Goal: Navigation & Orientation: Find specific page/section

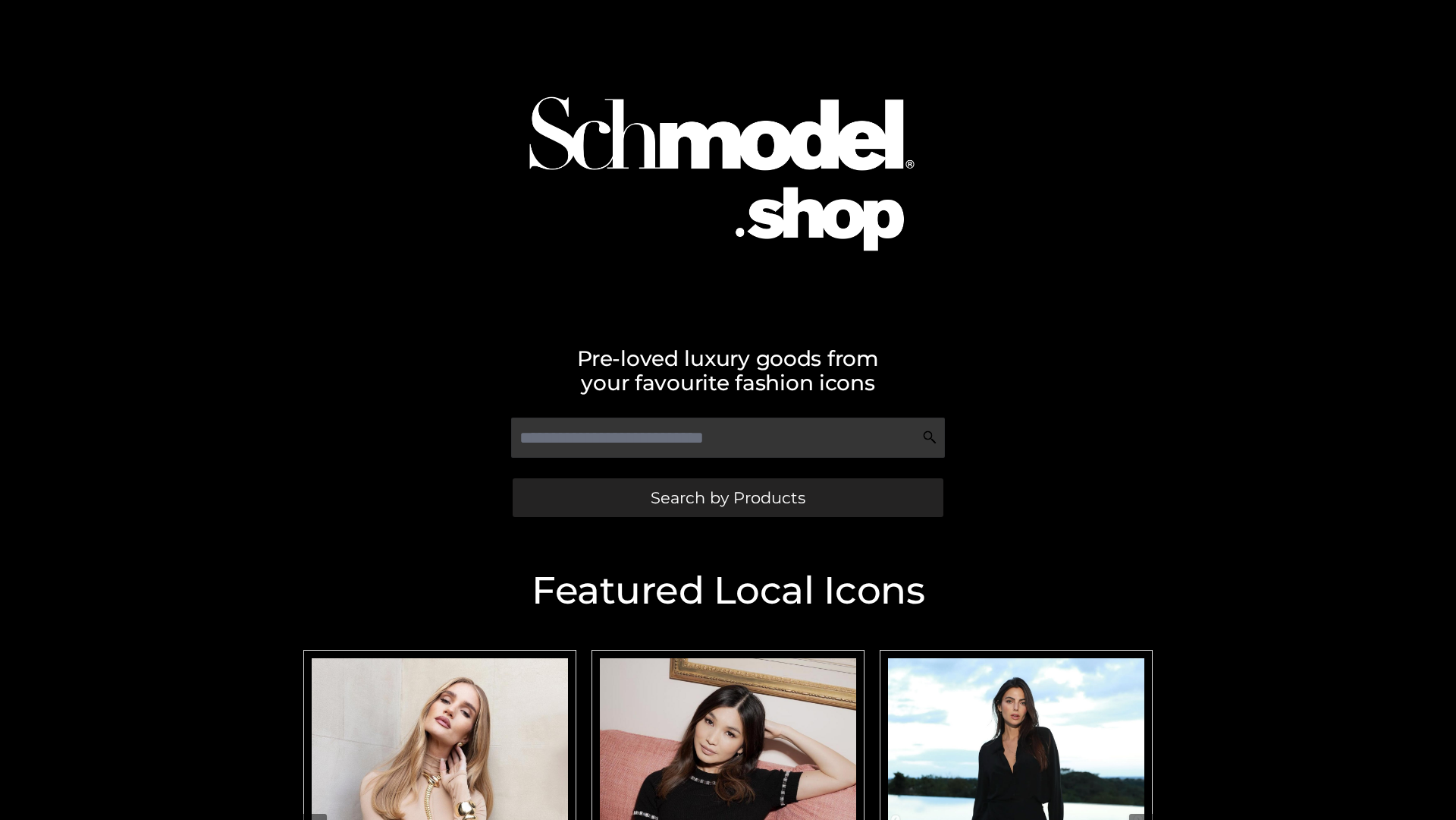
click at [727, 497] on span "Search by Products" at bounding box center [728, 497] width 155 height 16
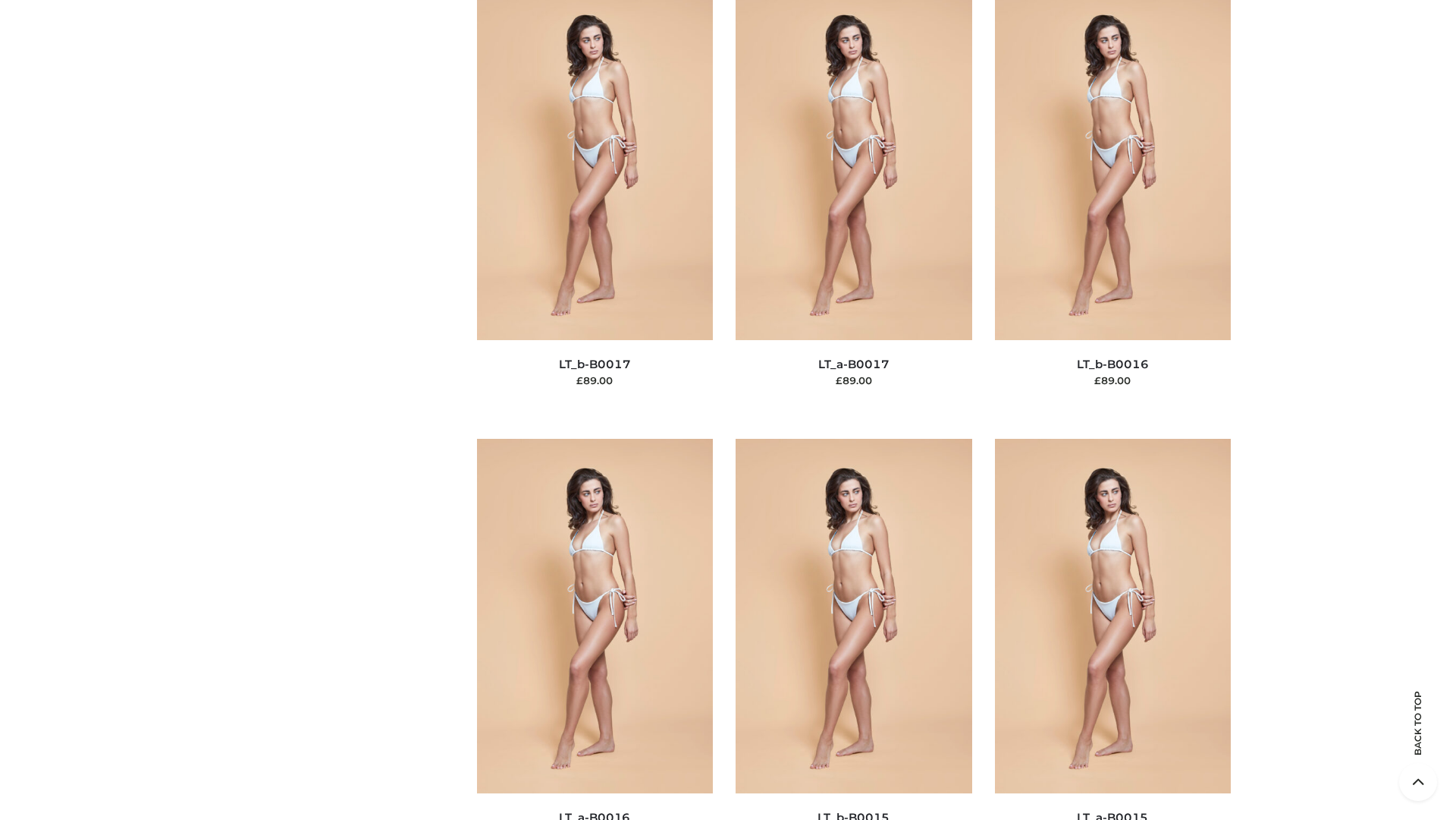
scroll to position [4987, 0]
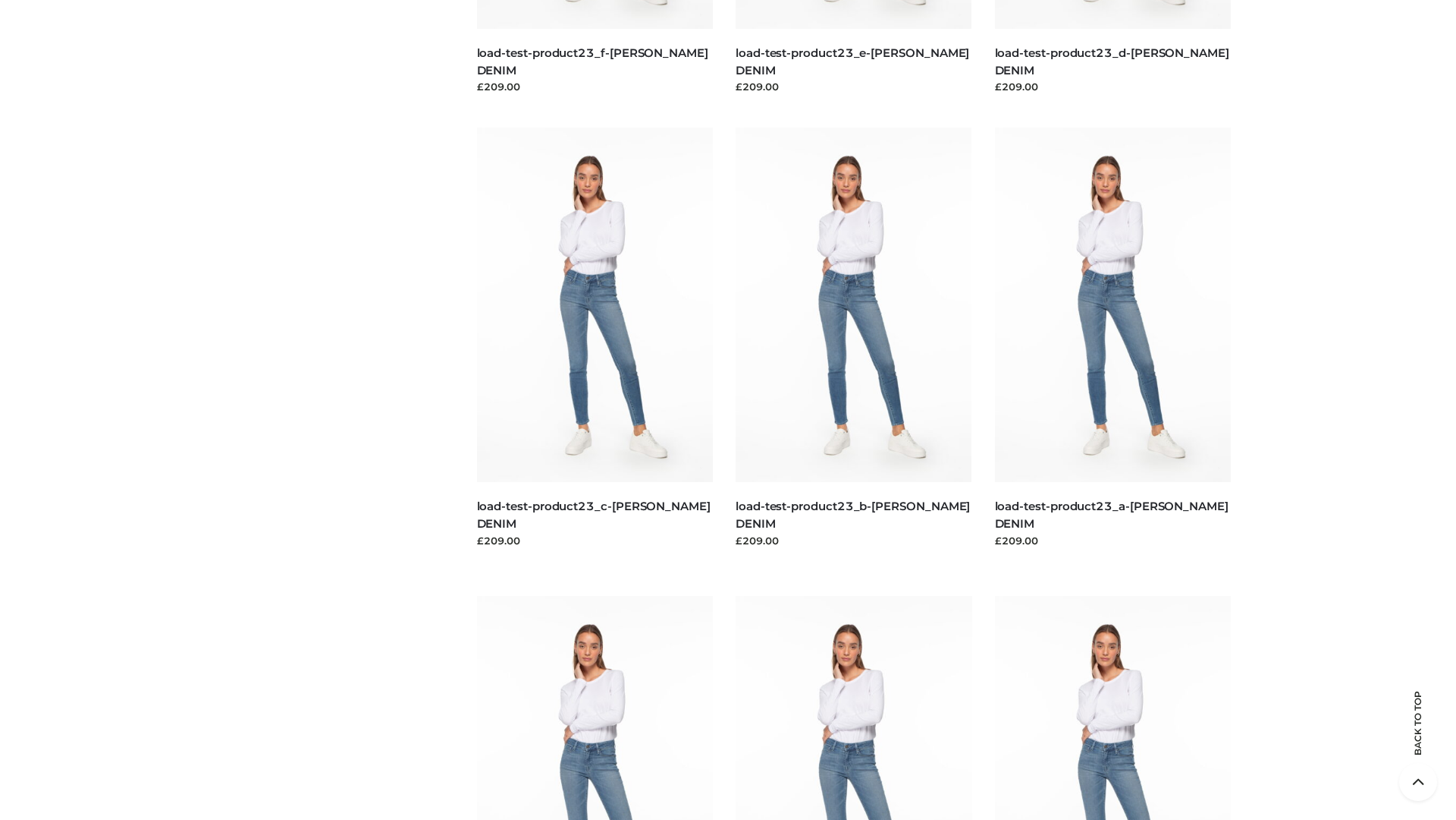
scroll to position [1331, 0]
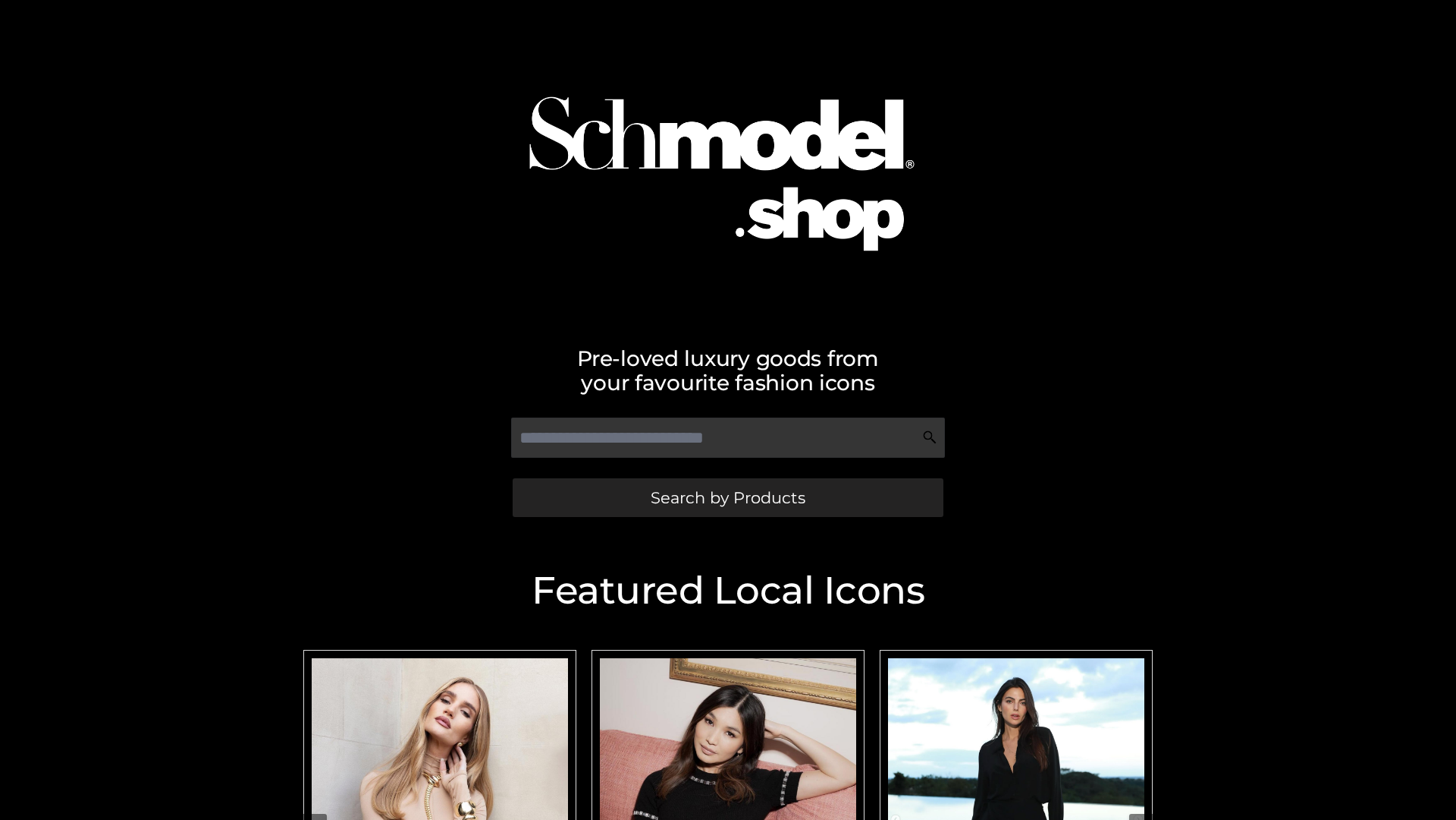
click at [727, 497] on span "Search by Products" at bounding box center [728, 497] width 155 height 16
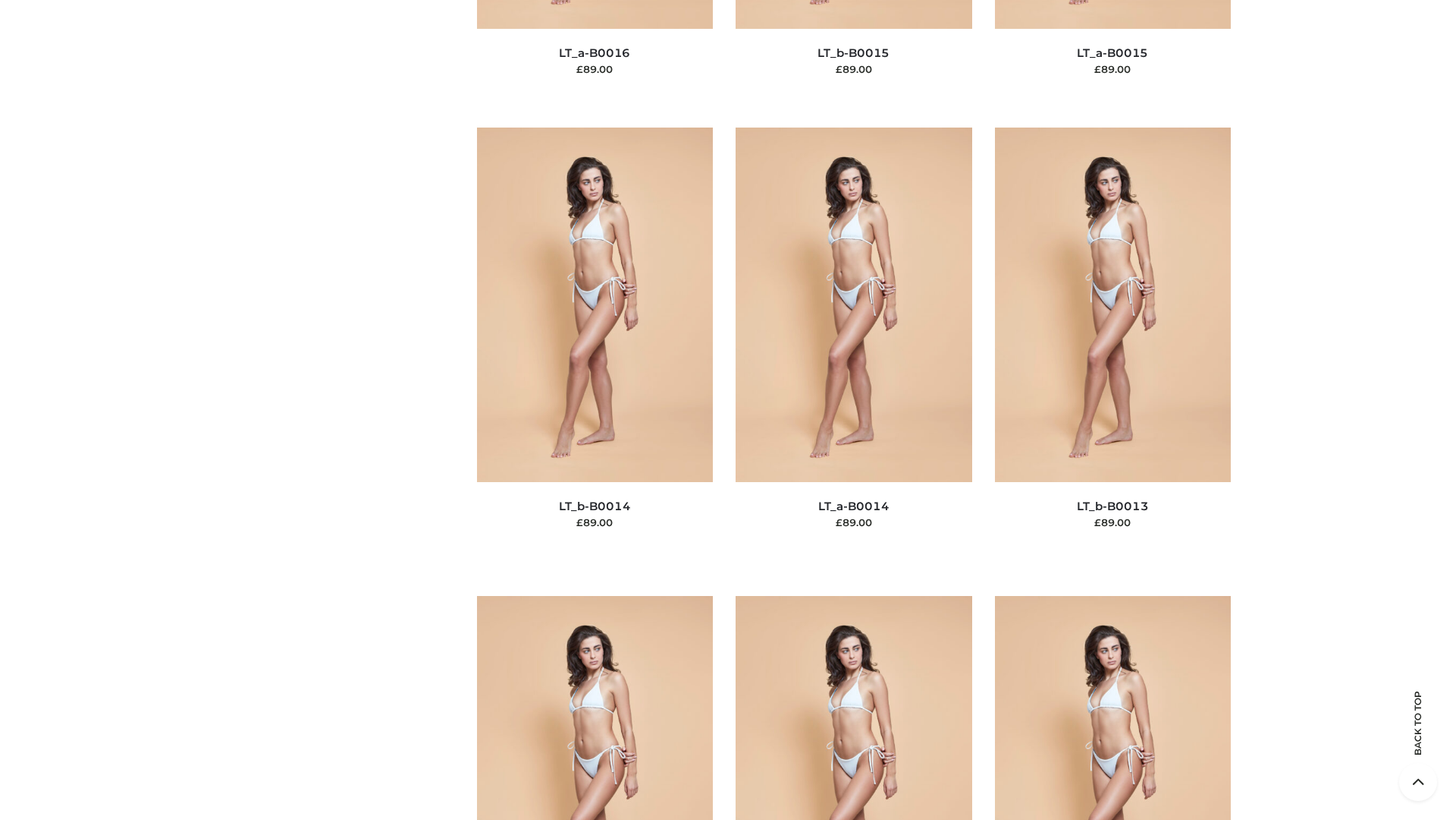
scroll to position [5396, 0]
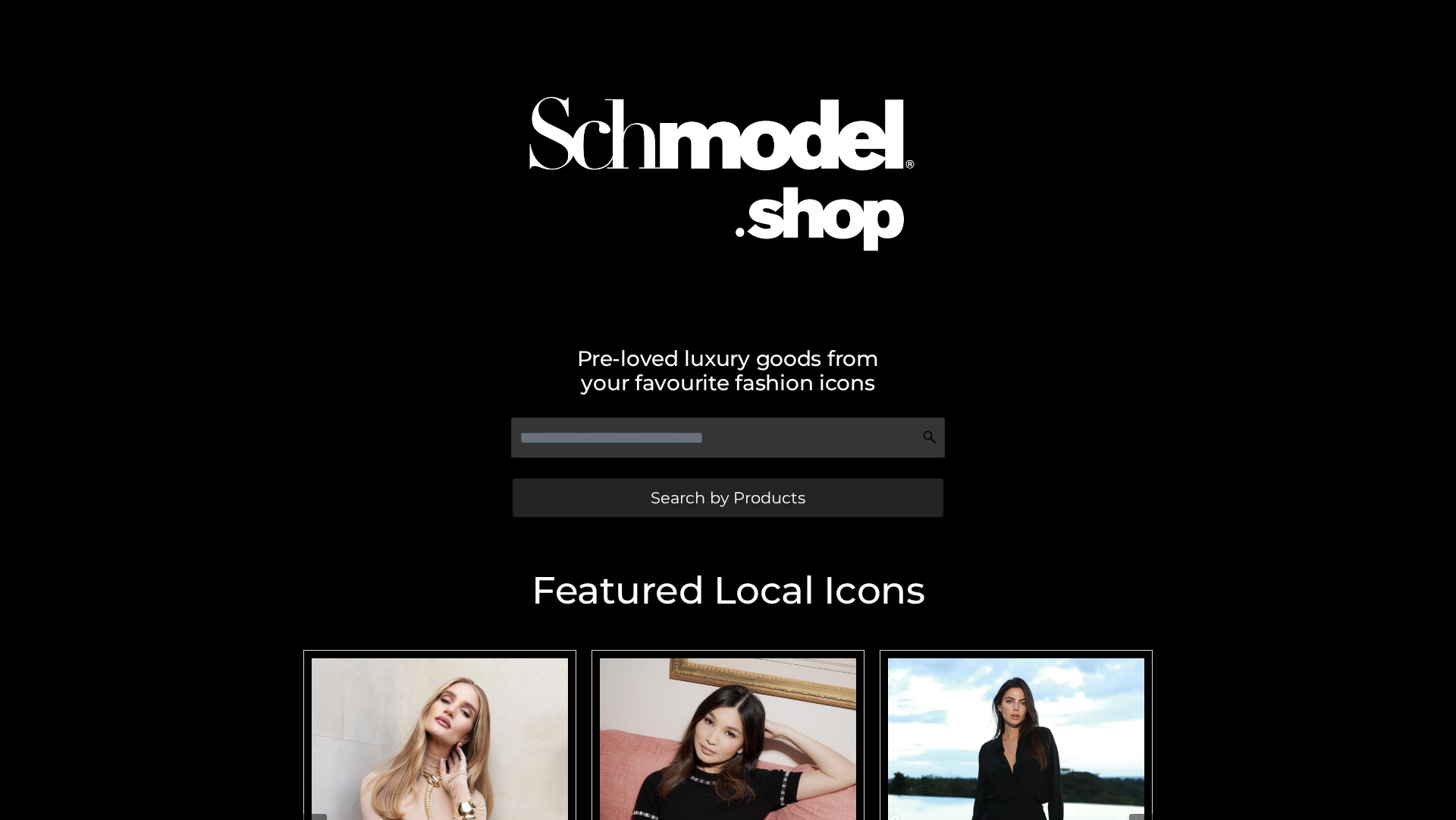
click at [727, 497] on span "Search by Products" at bounding box center [728, 497] width 155 height 16
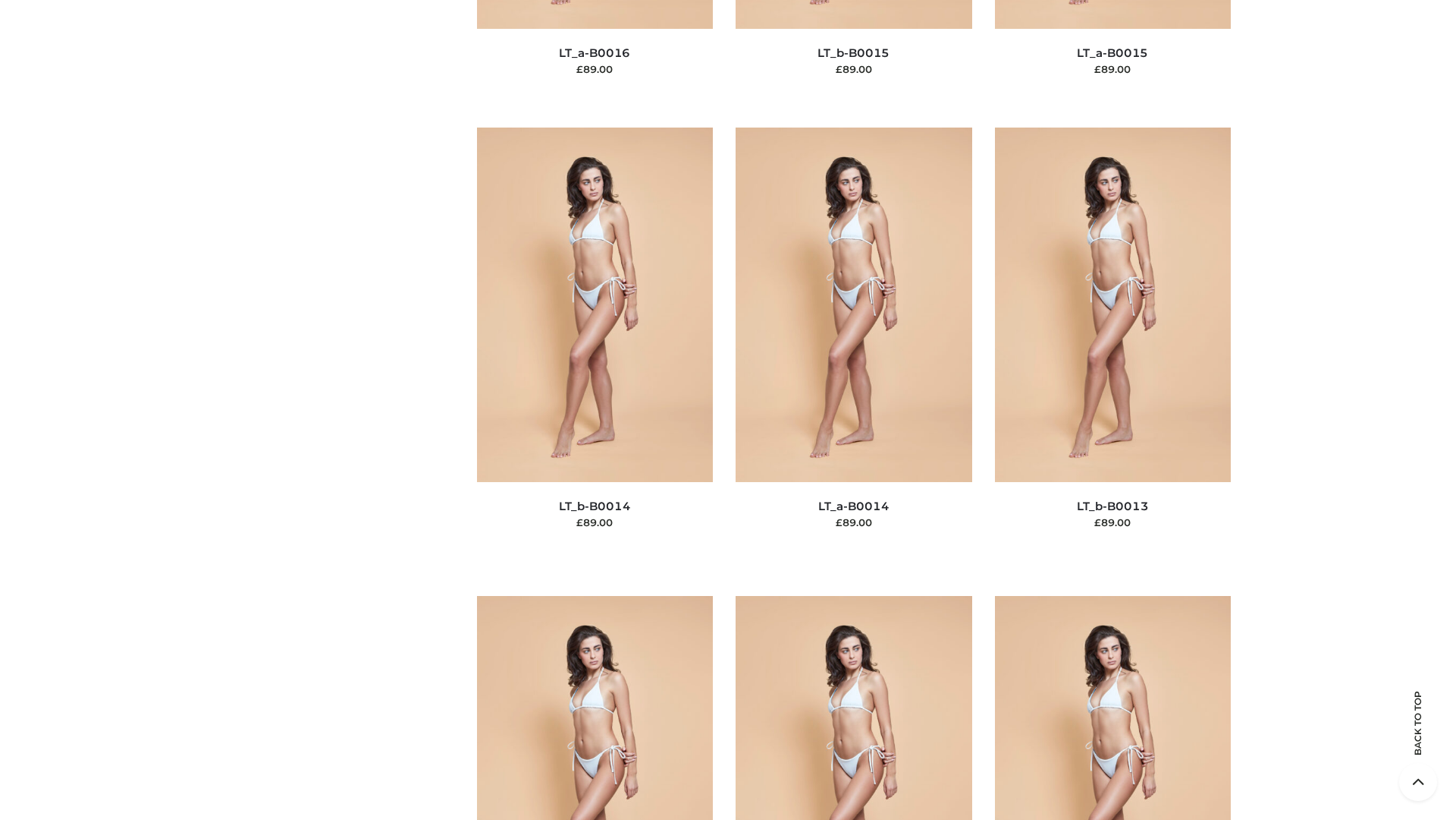
scroll to position [5396, 0]
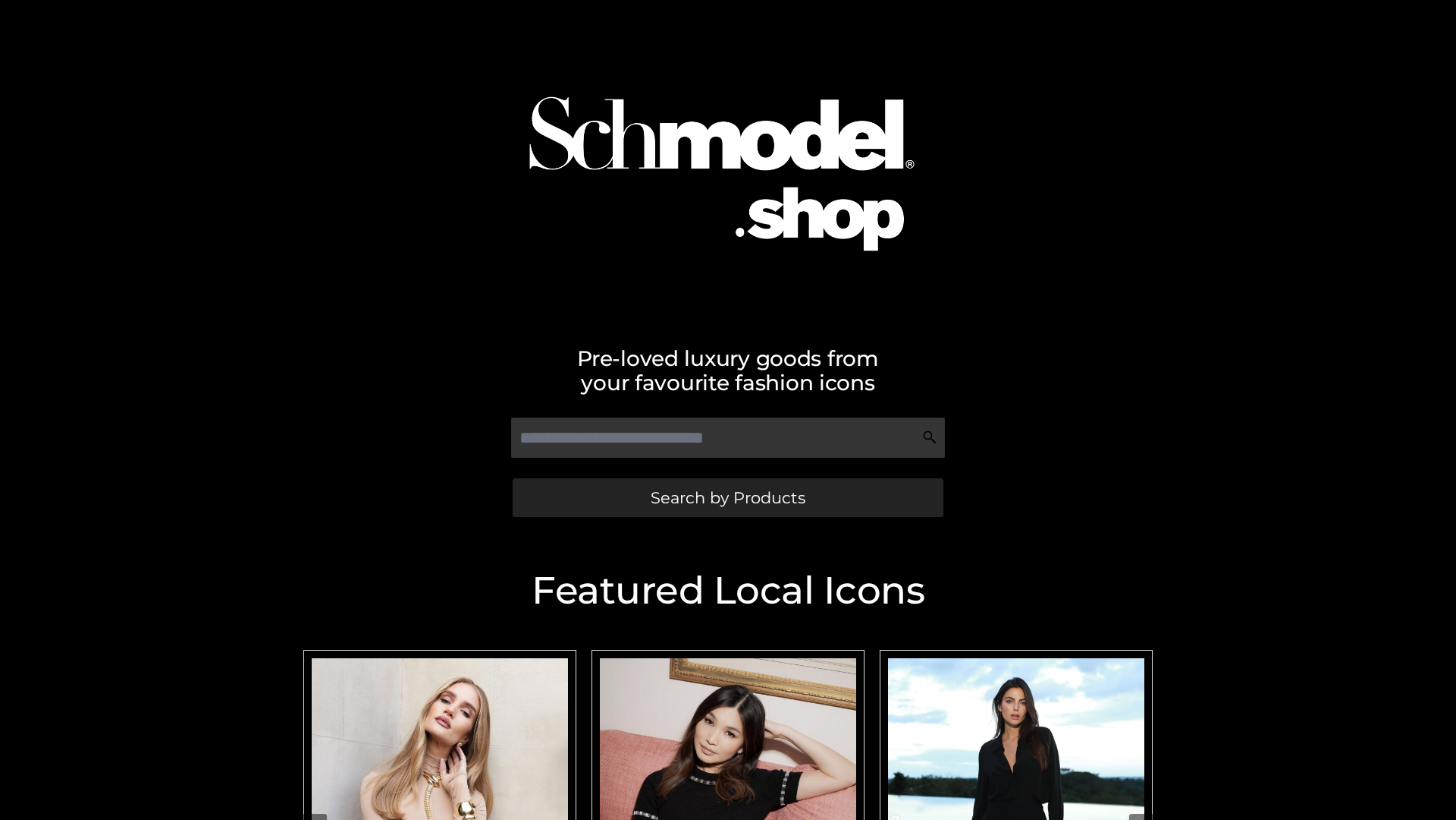
click at [727, 497] on span "Search by Products" at bounding box center [728, 497] width 155 height 16
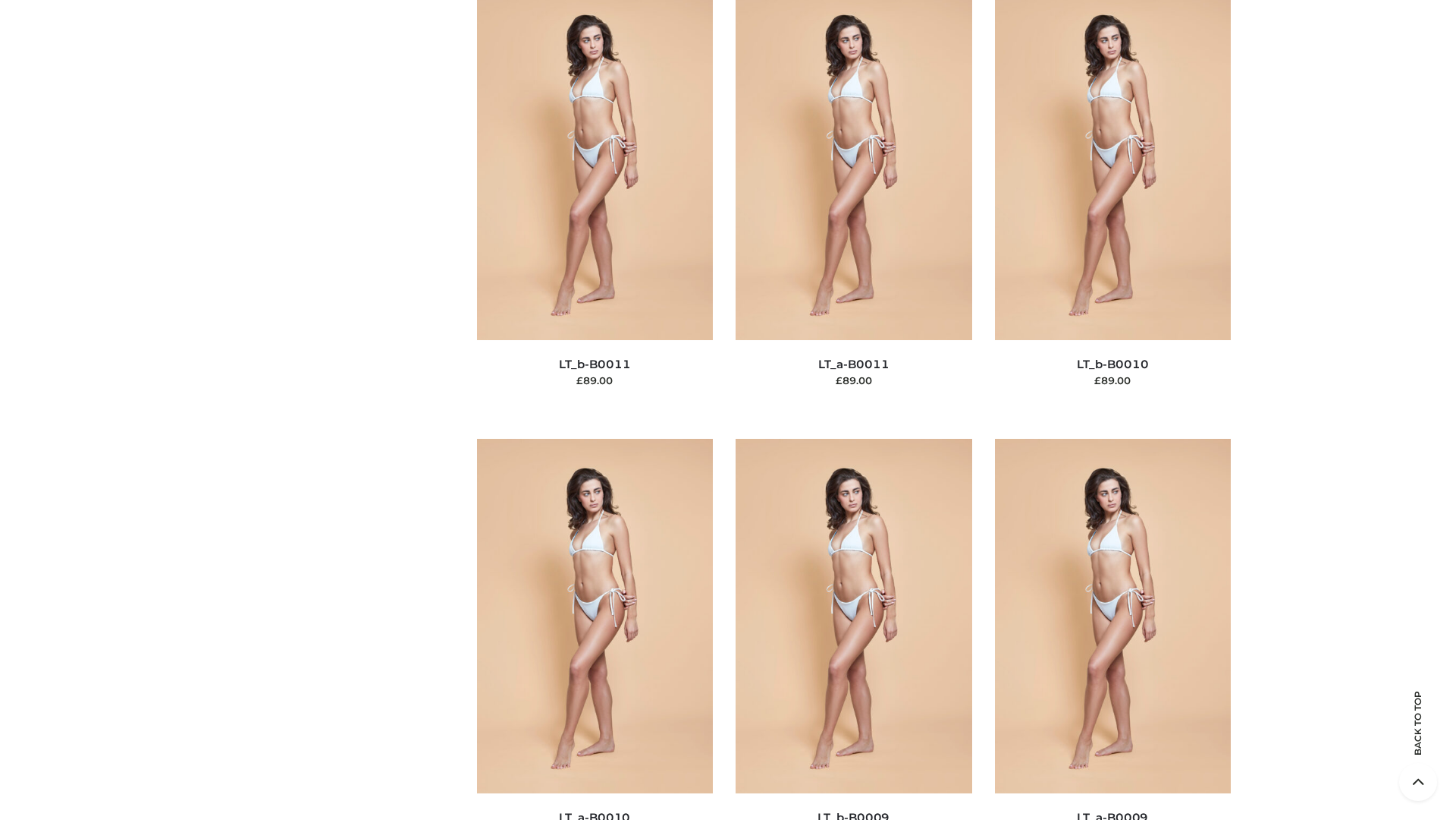
scroll to position [6815, 0]
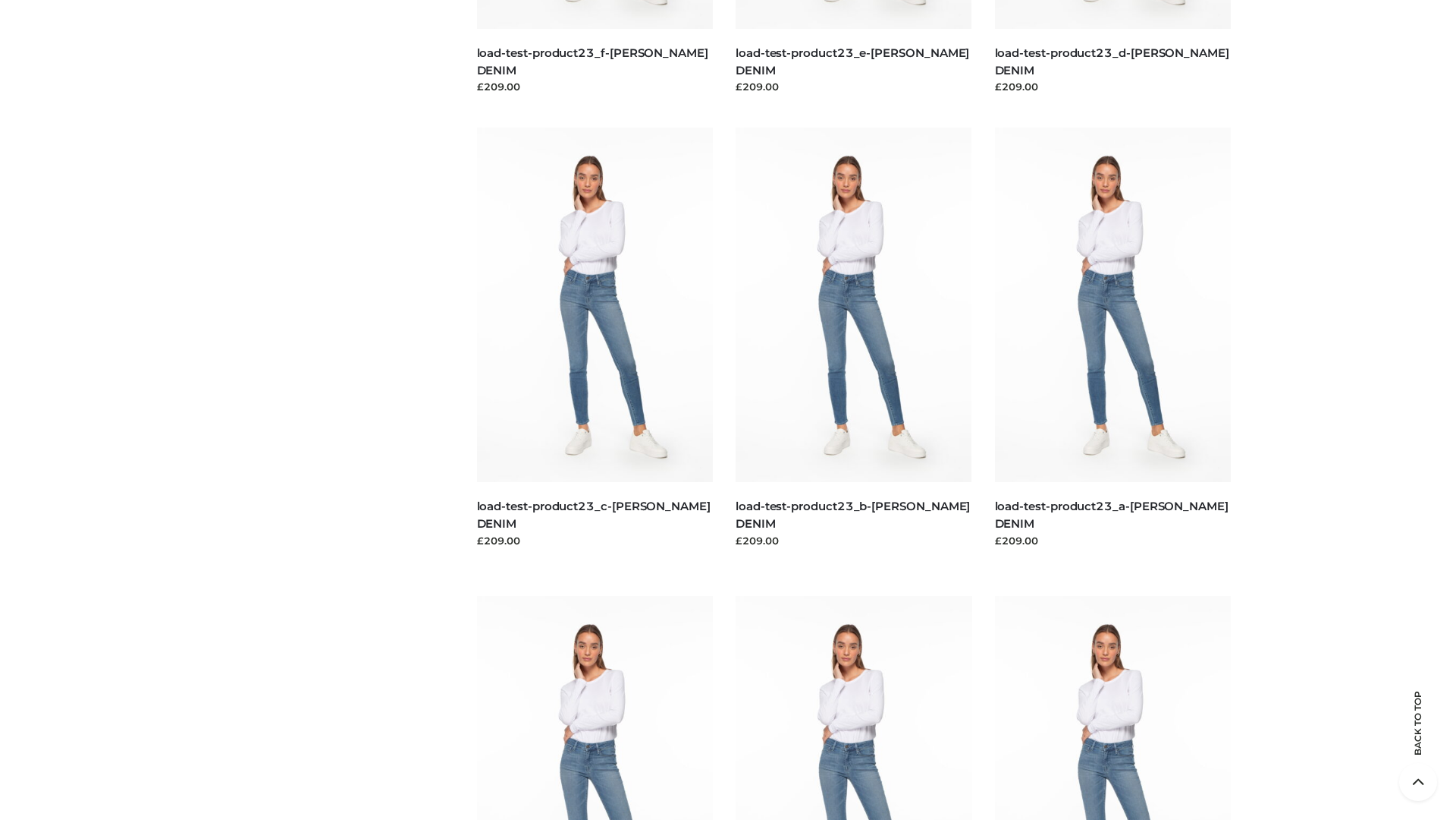
scroll to position [1331, 0]
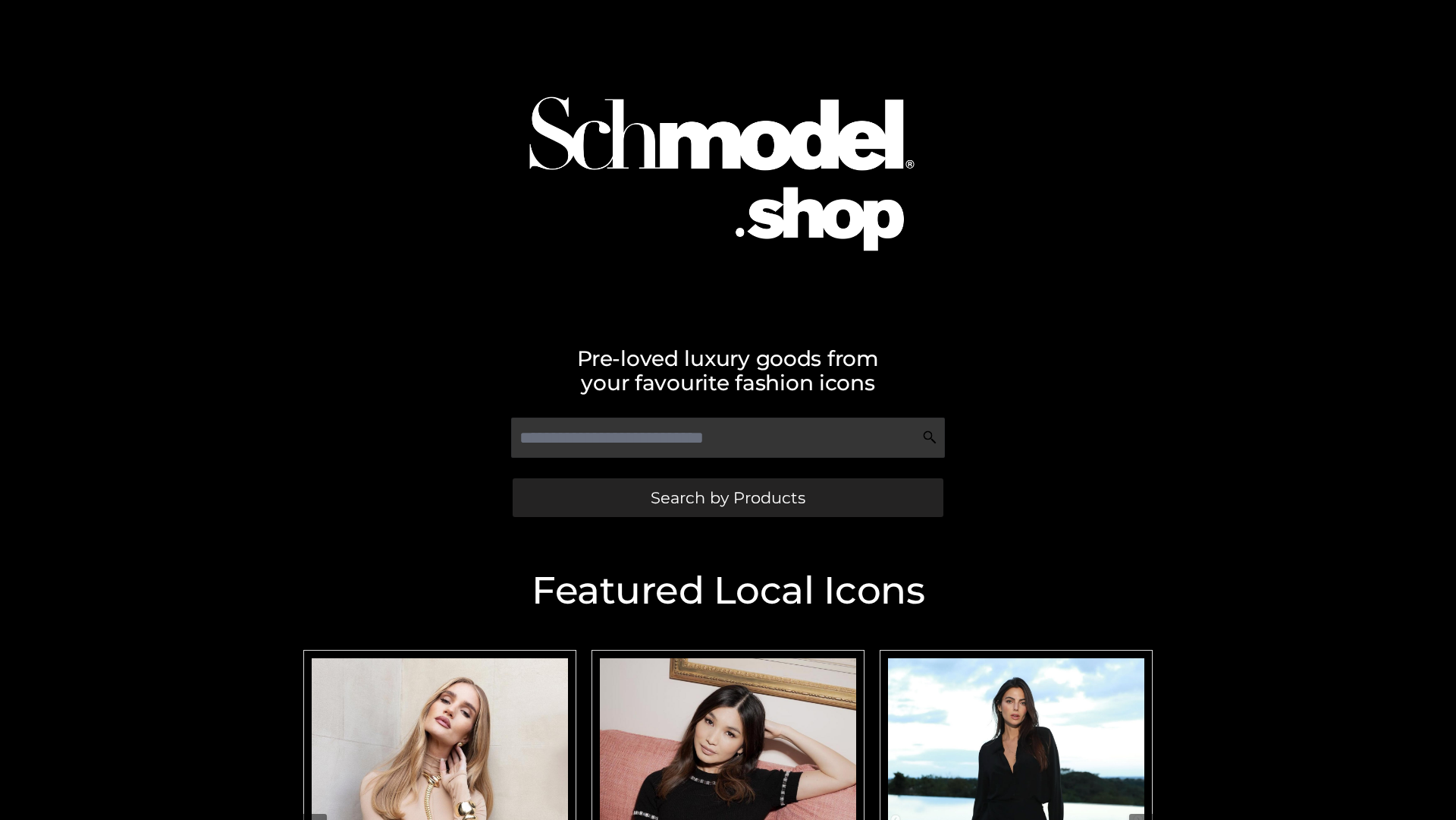
click at [727, 497] on span "Search by Products" at bounding box center [728, 497] width 155 height 16
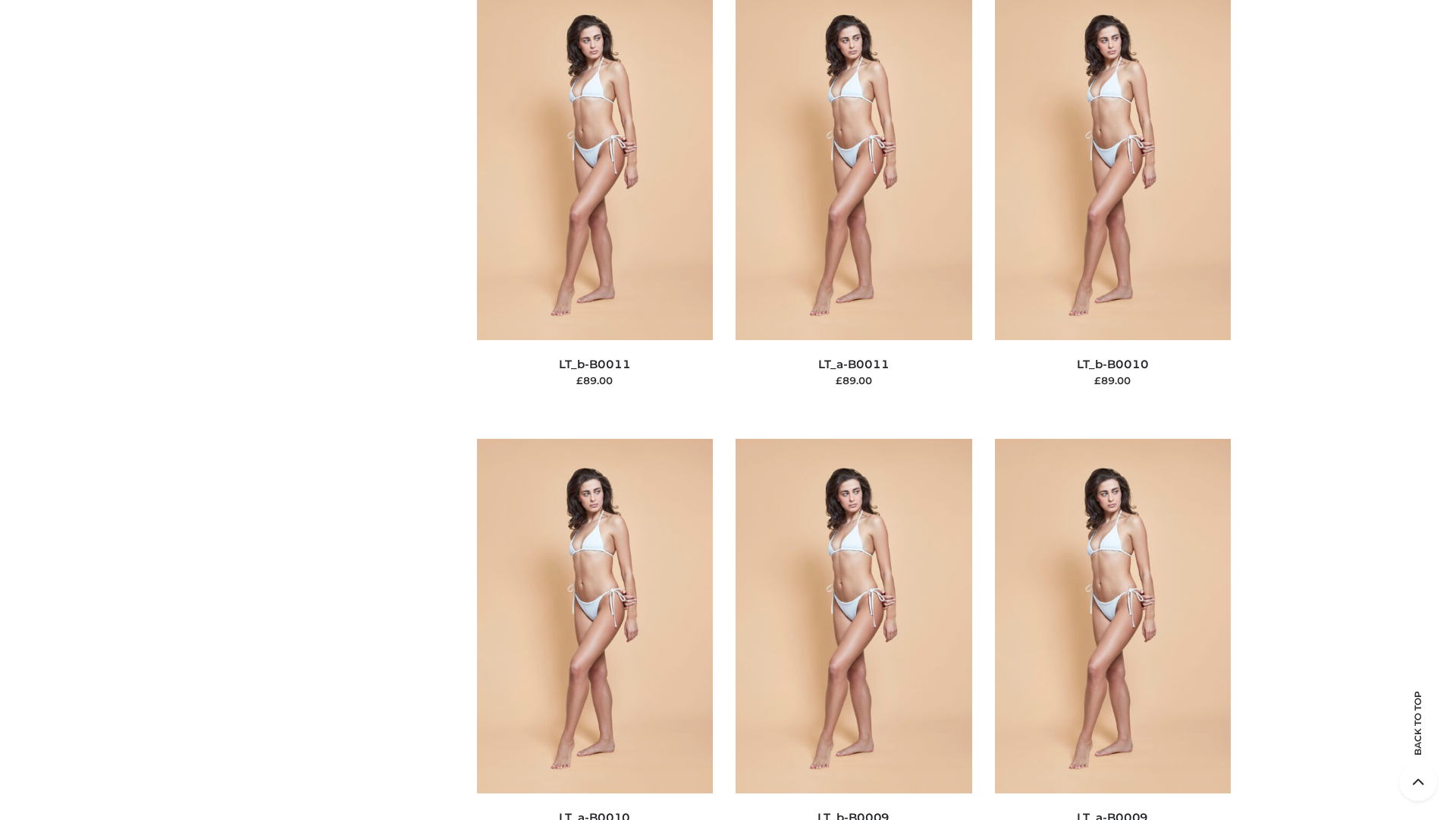
scroll to position [6815, 0]
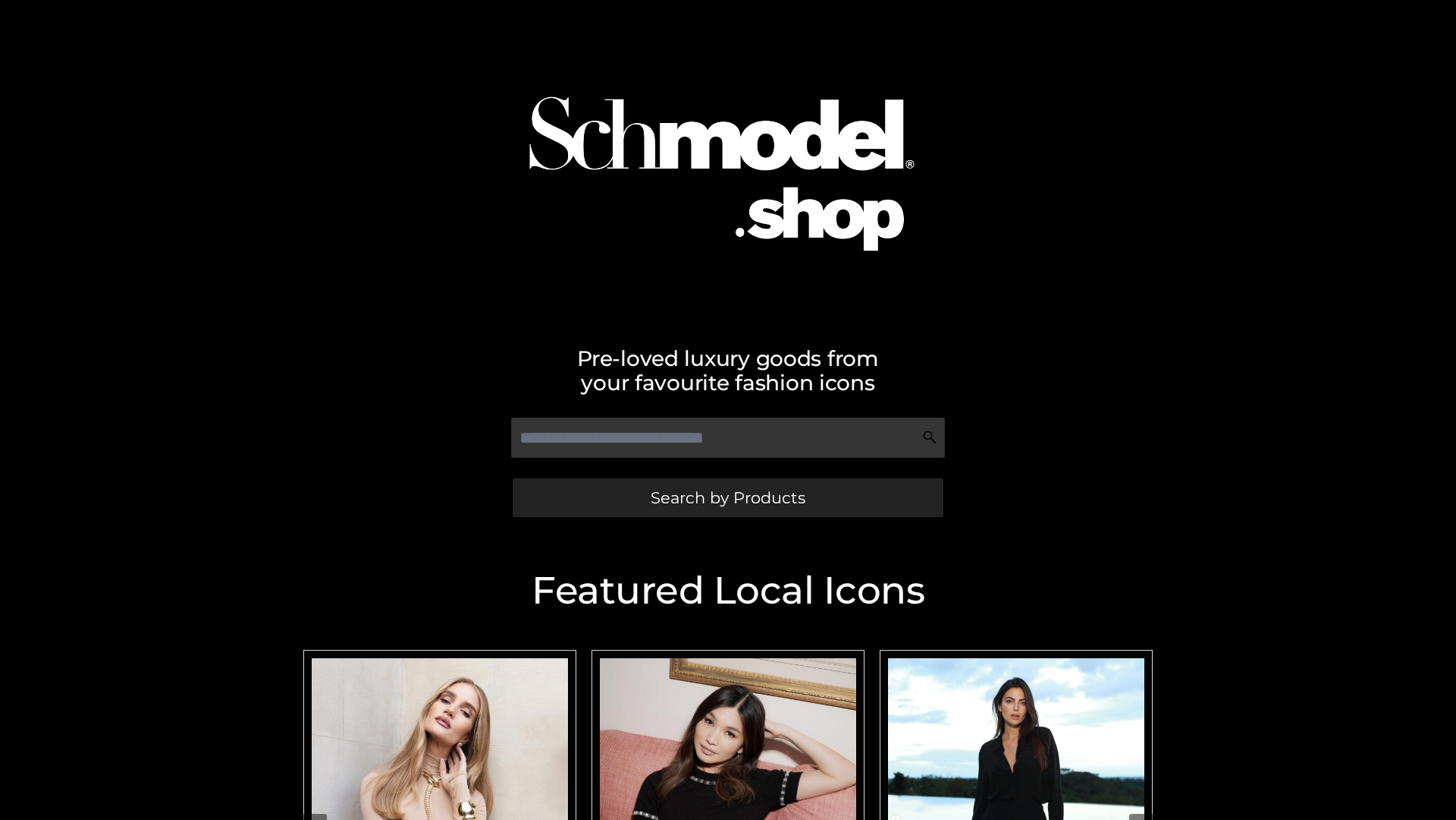
click at [727, 497] on span "Search by Products" at bounding box center [728, 497] width 155 height 16
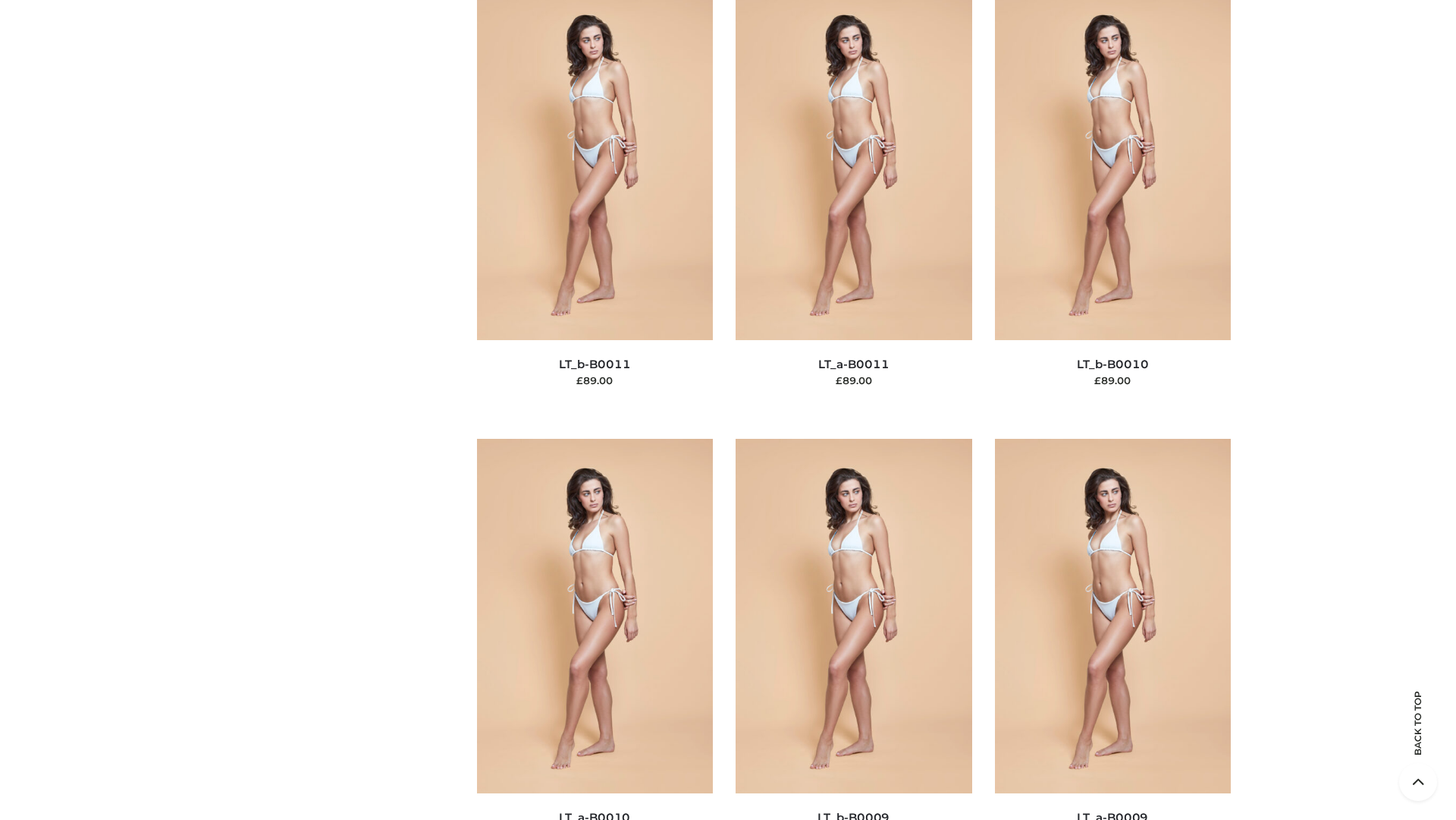
scroll to position [6815, 0]
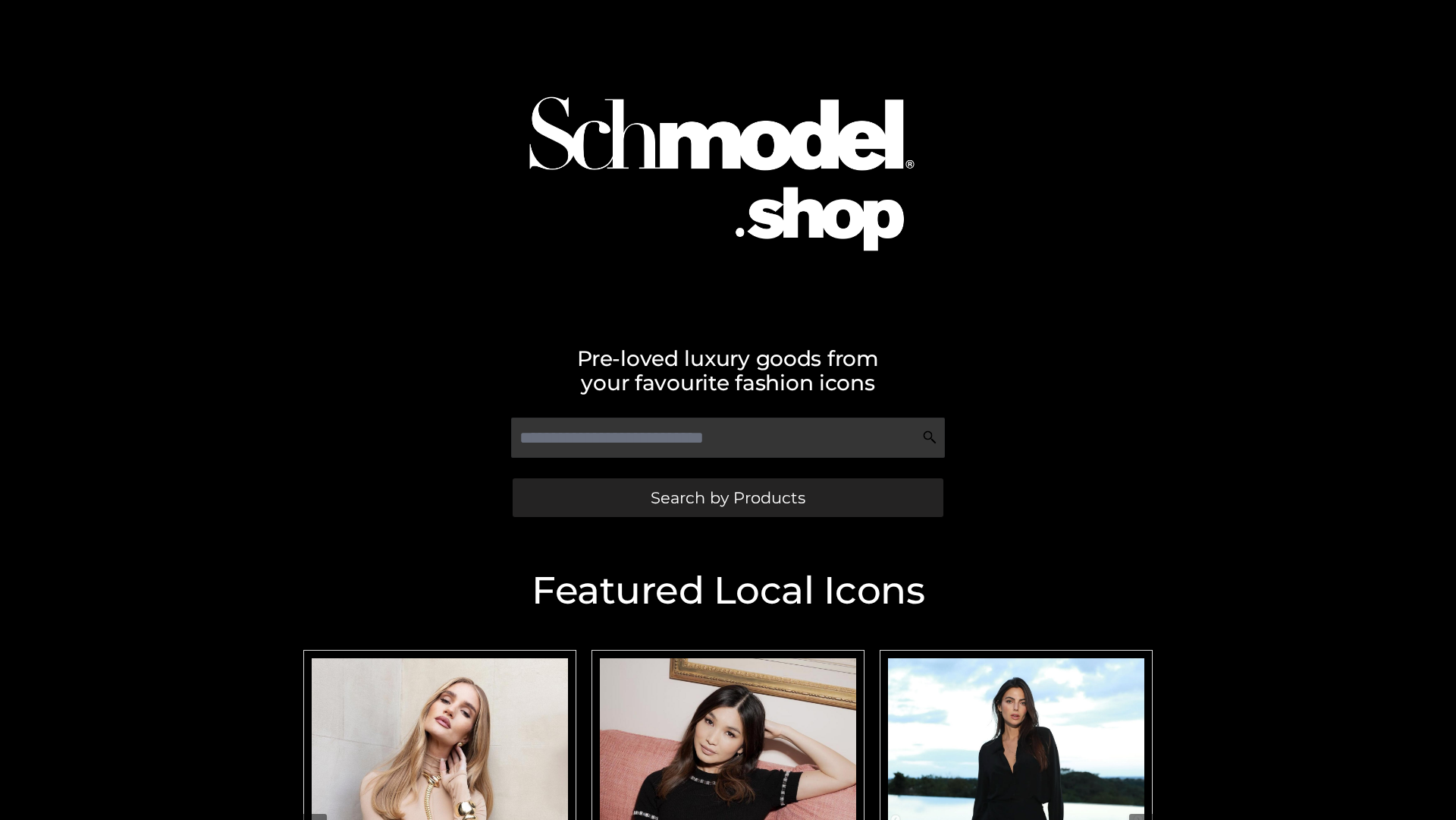
click at [727, 497] on span "Search by Products" at bounding box center [728, 497] width 155 height 16
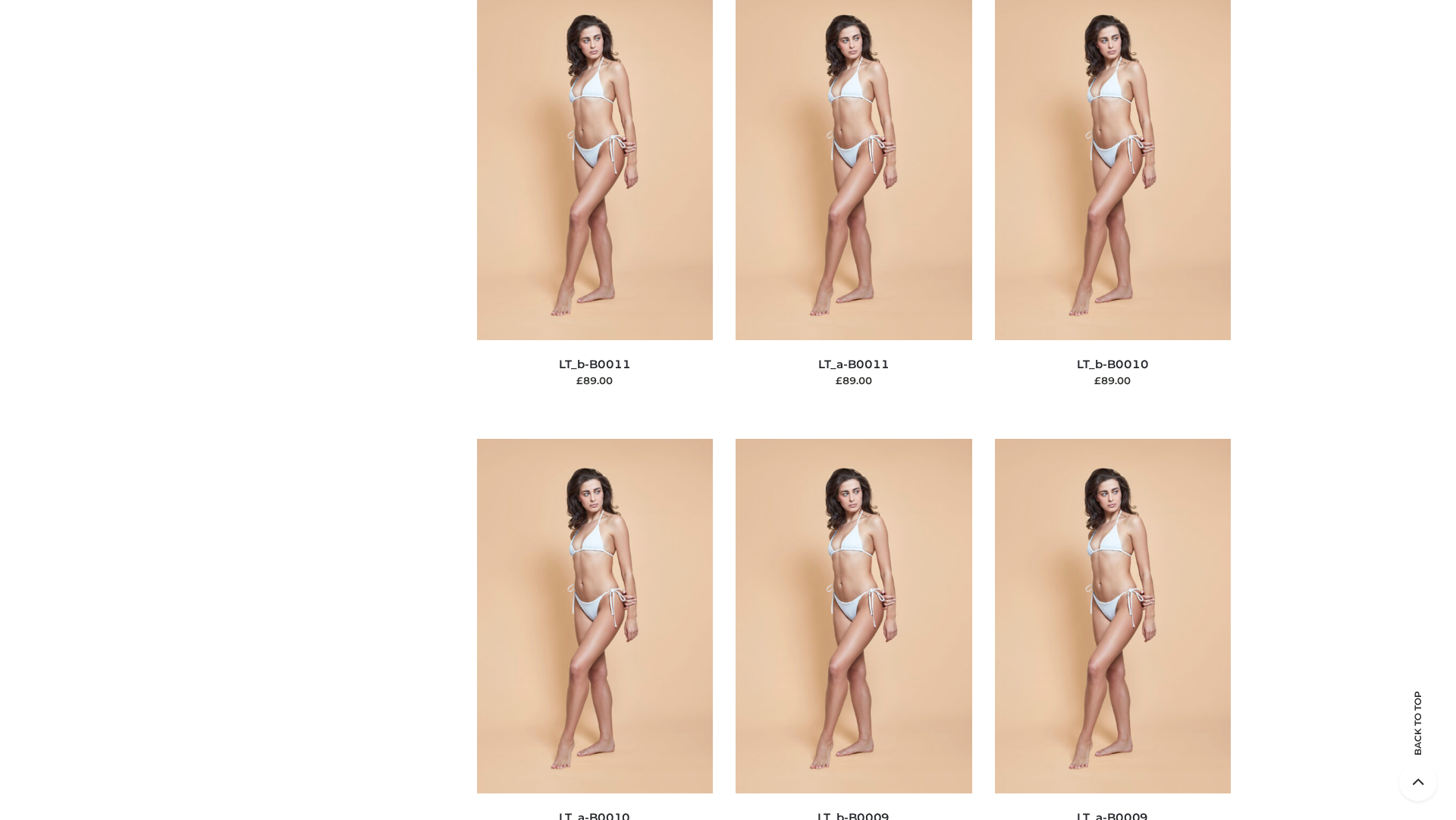
scroll to position [6815, 0]
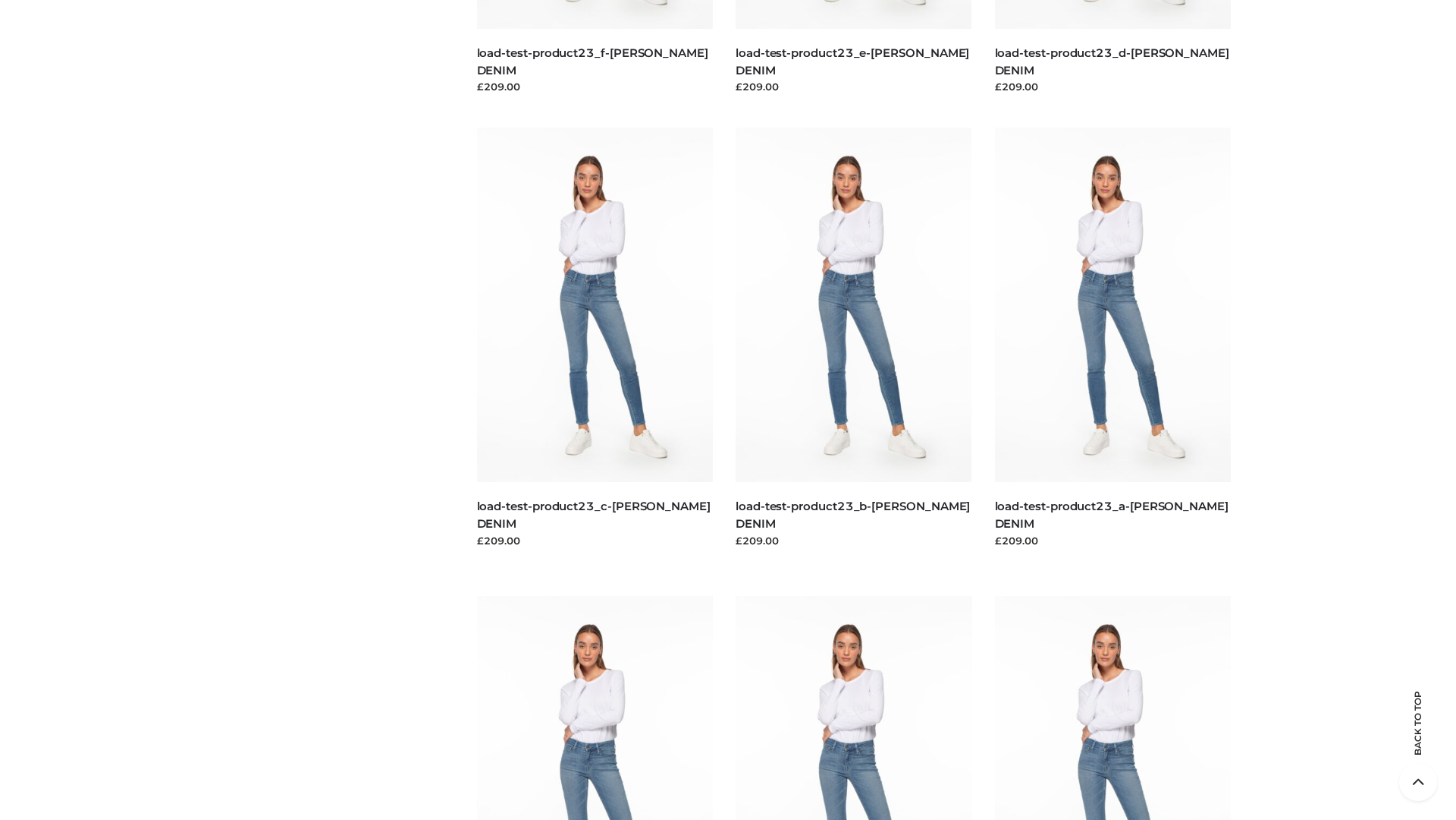
scroll to position [1331, 0]
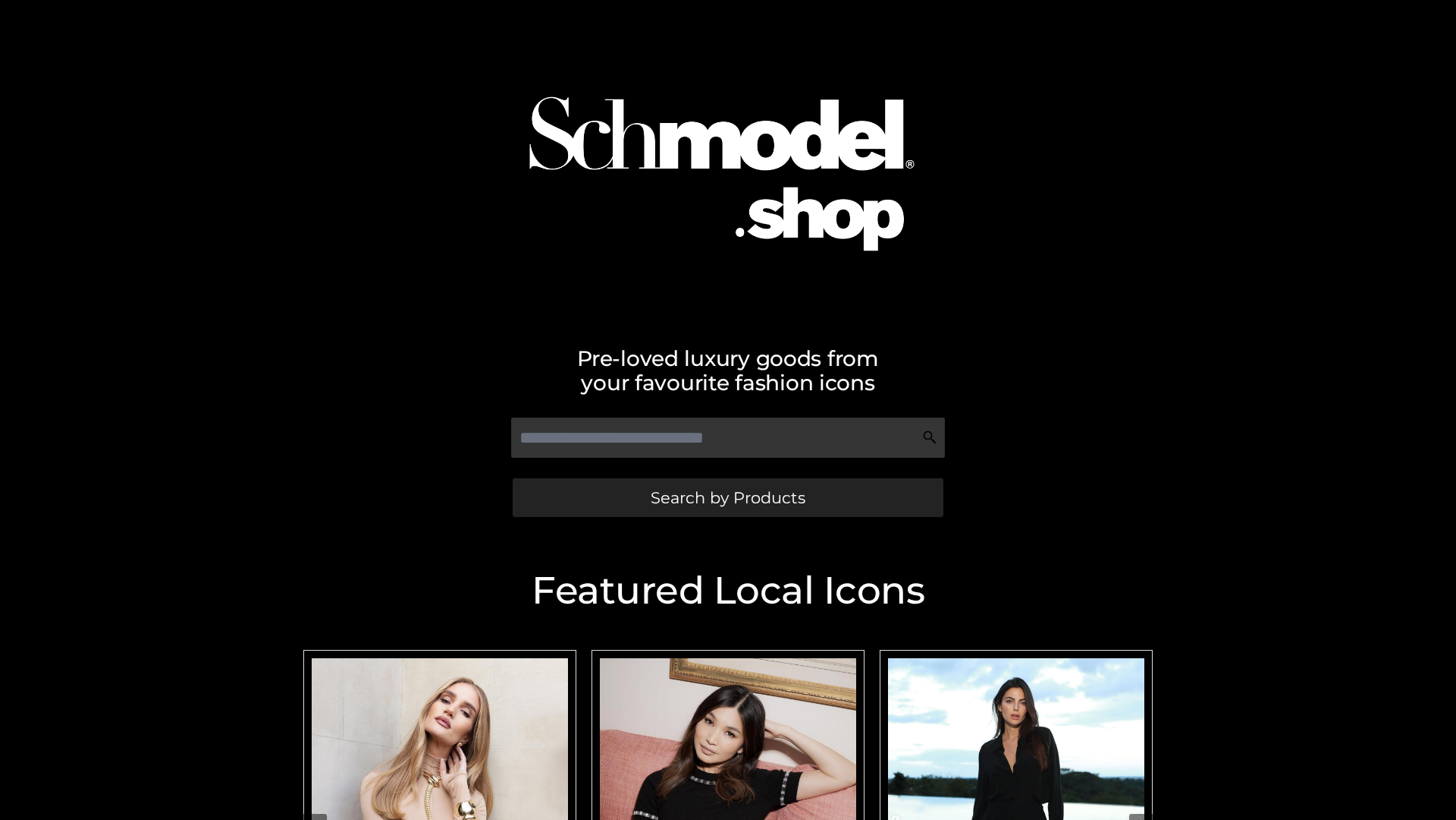
click at [727, 497] on span "Search by Products" at bounding box center [728, 497] width 155 height 16
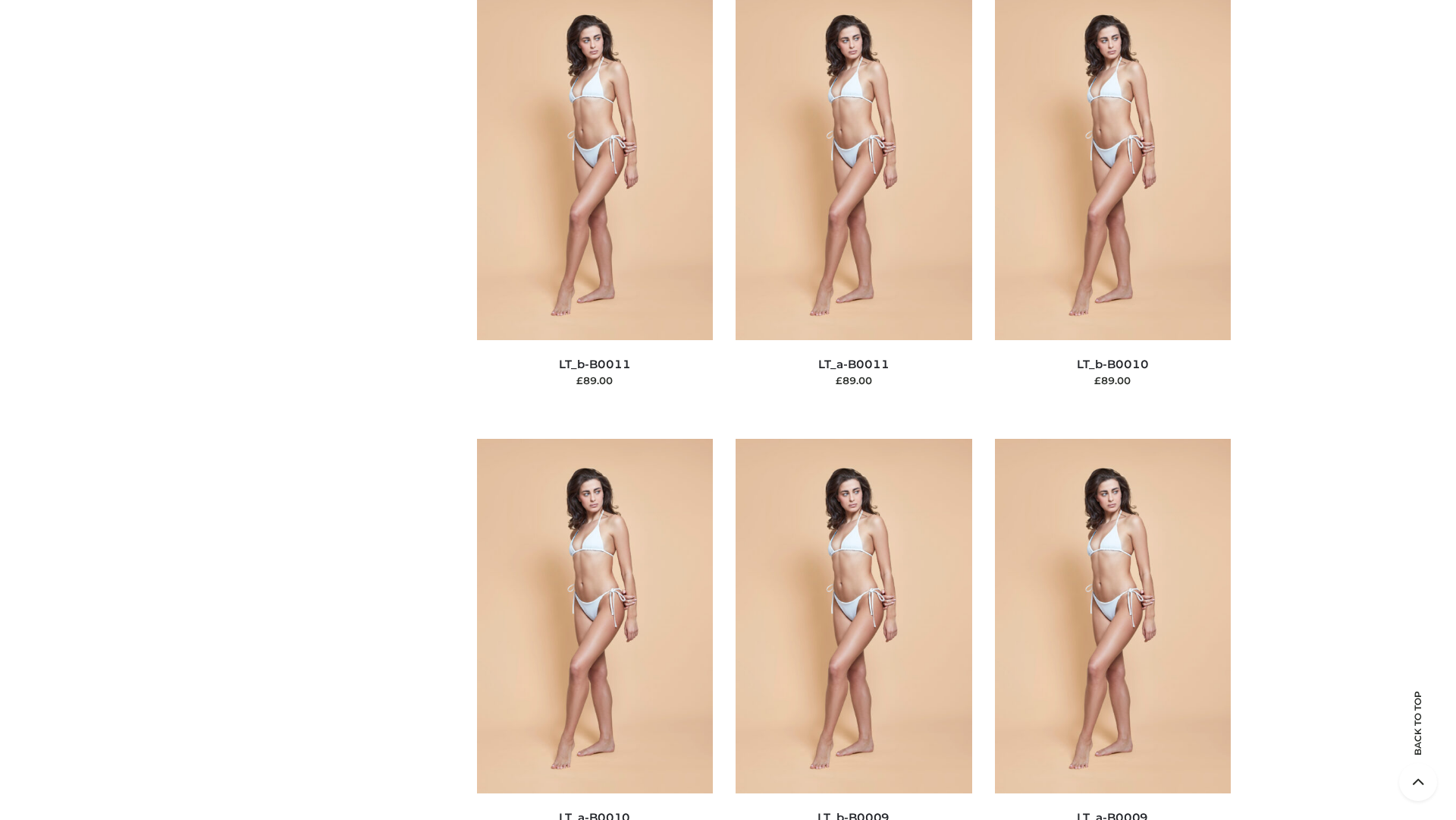
scroll to position [6815, 0]
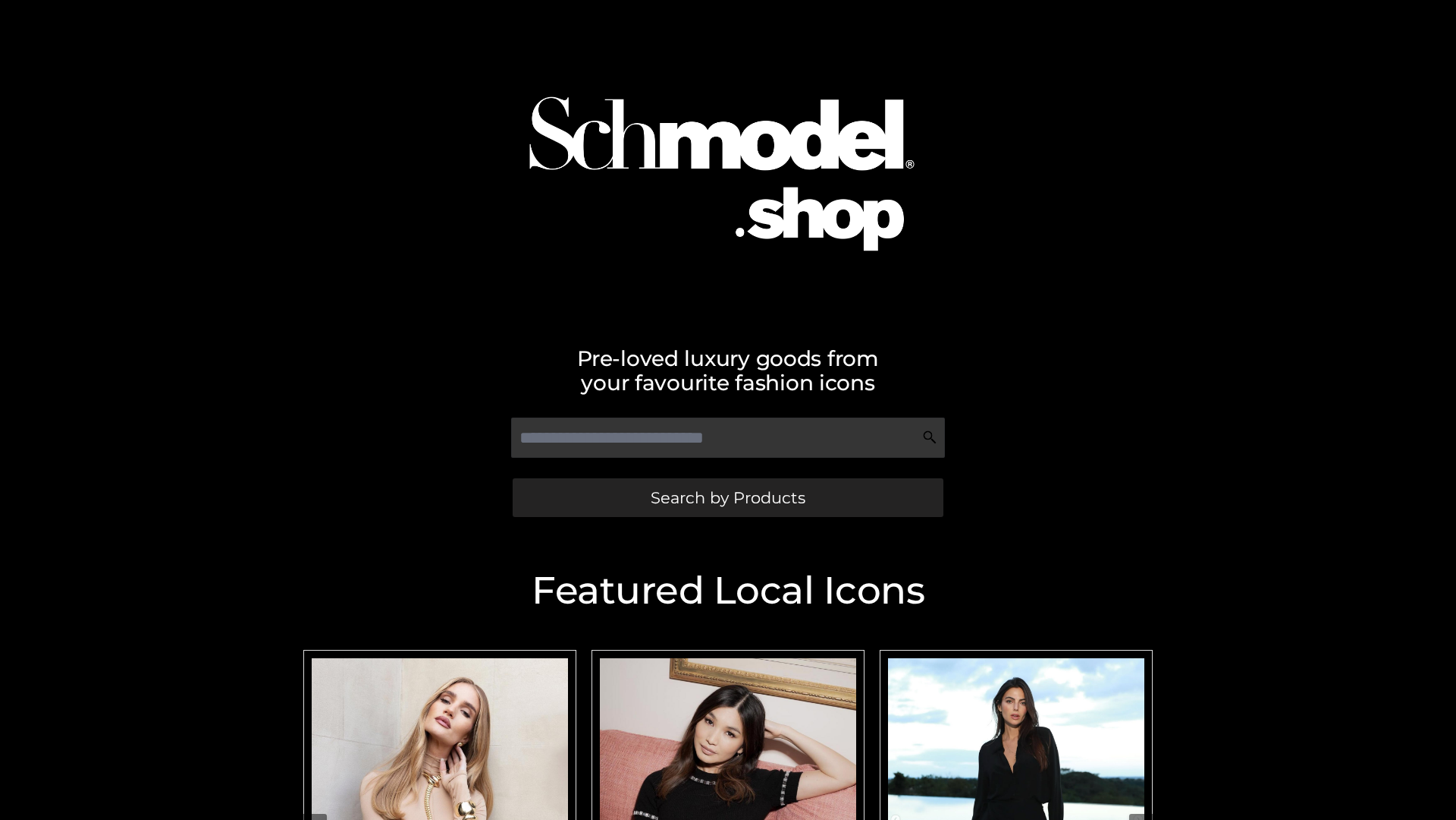
click at [727, 497] on span "Search by Products" at bounding box center [728, 497] width 155 height 16
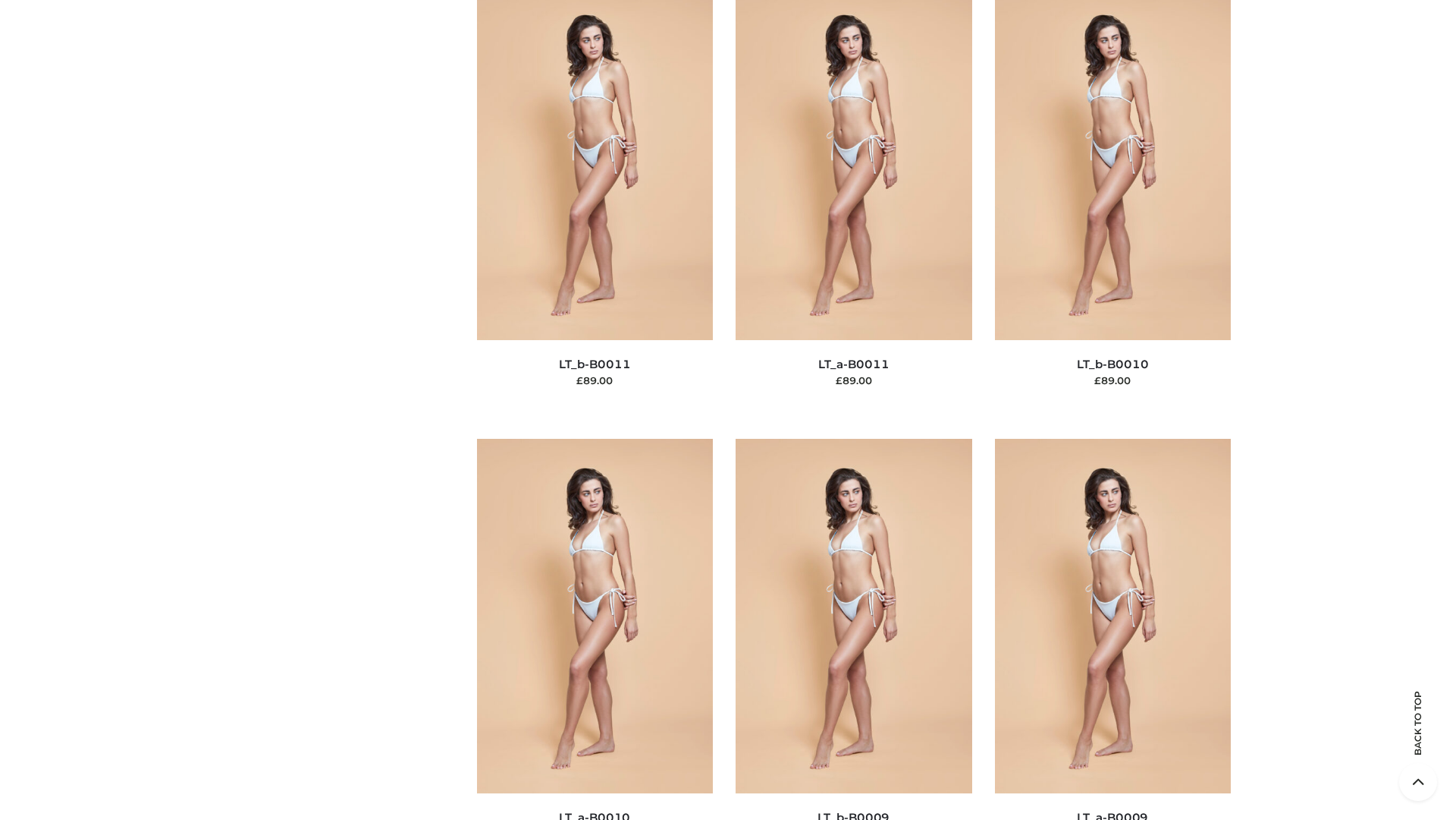
scroll to position [6815, 0]
